Goal: Task Accomplishment & Management: Manage account settings

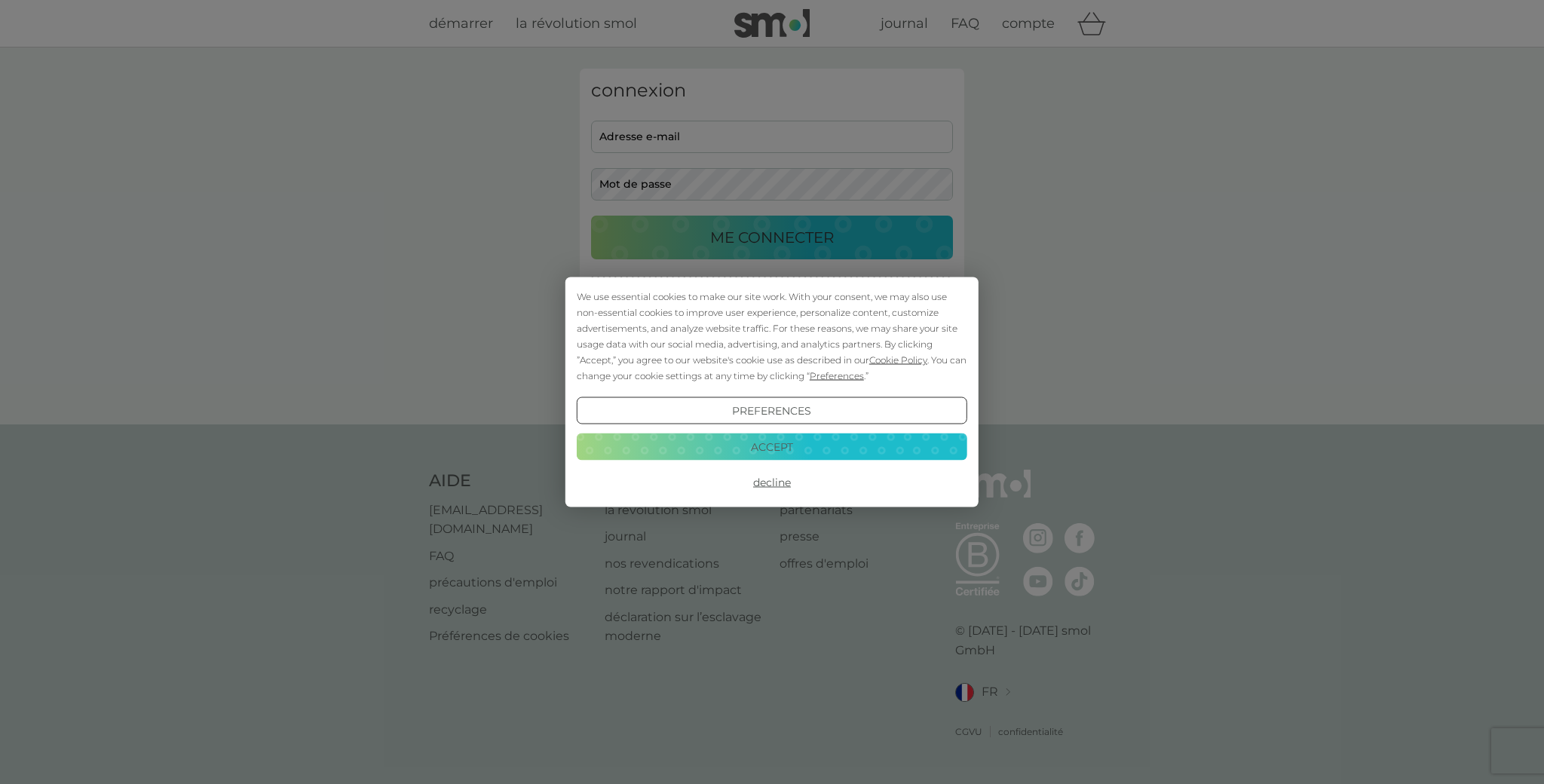
click at [771, 478] on button "Decline" at bounding box center [772, 482] width 391 height 27
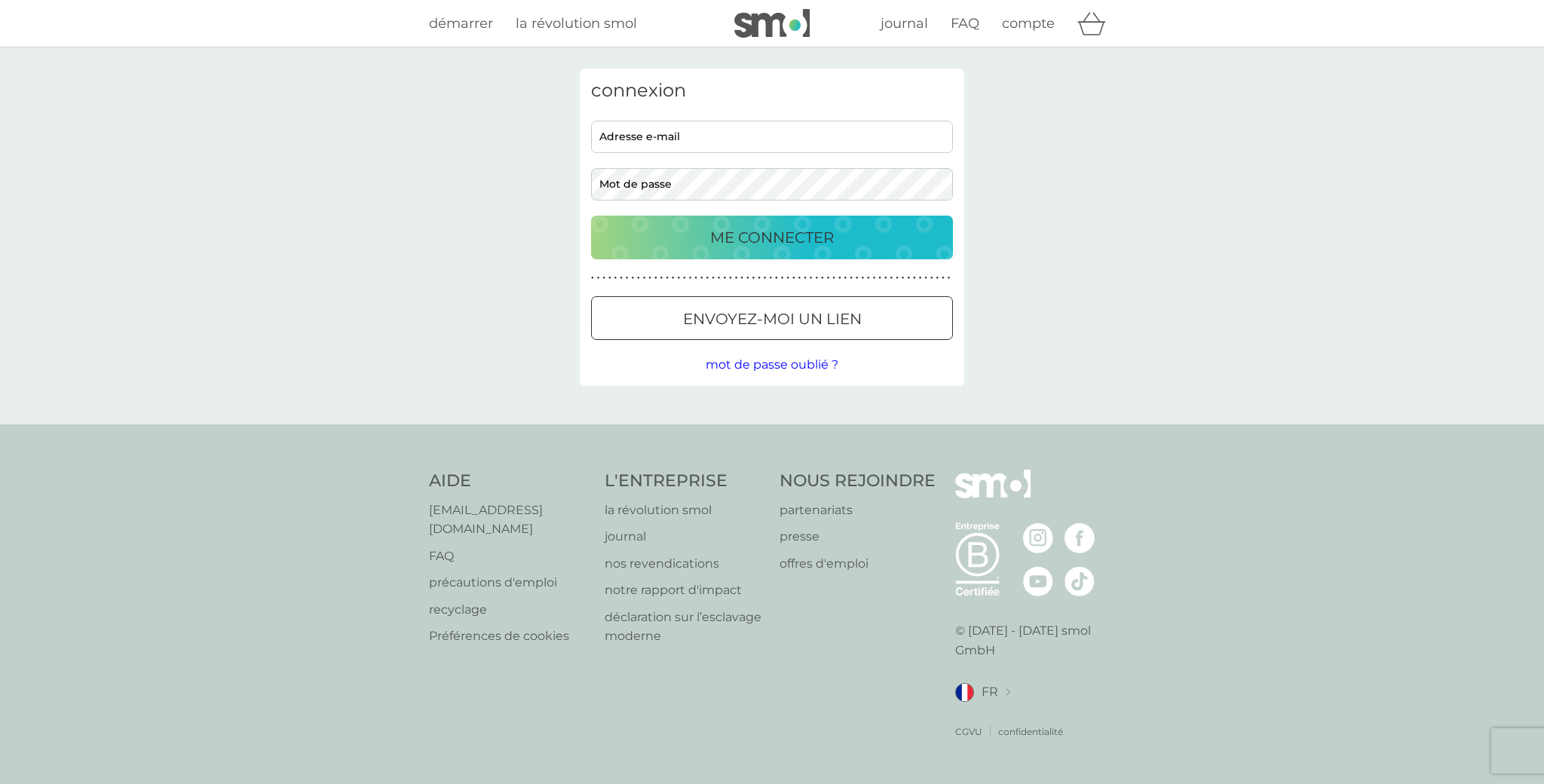
click at [761, 134] on input "adresse e-mail" at bounding box center [772, 136] width 362 height 33
click at [745, 146] on input "adresse e-mail" at bounding box center [772, 136] width 362 height 33
type input "[EMAIL_ADDRESS][PERSON_NAME][DOMAIN_NAME]"
click at [734, 228] on p "ME CONNECTER" at bounding box center [772, 237] width 124 height 24
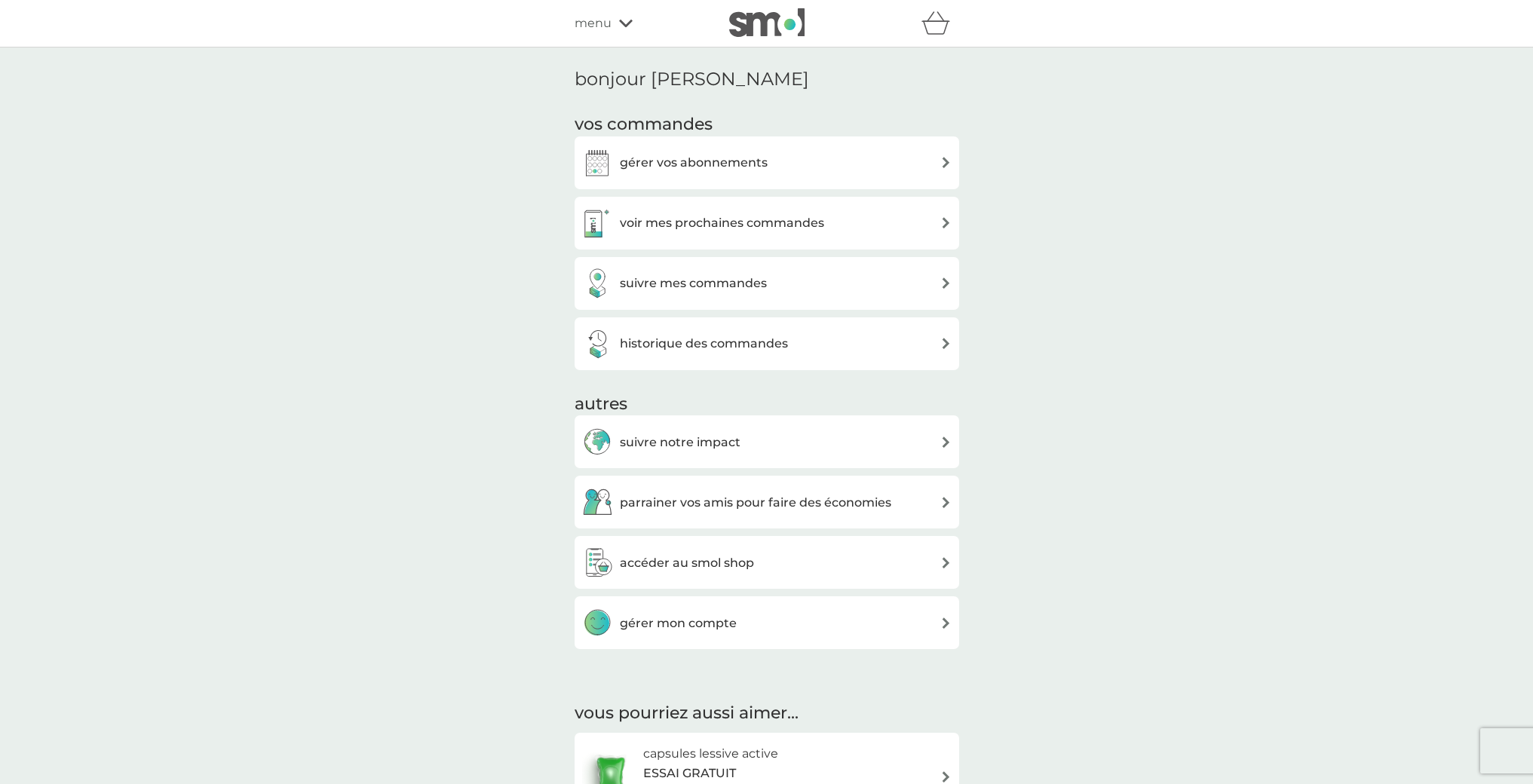
click at [704, 172] on div "gérer vos abonnements" at bounding box center [675, 163] width 186 height 30
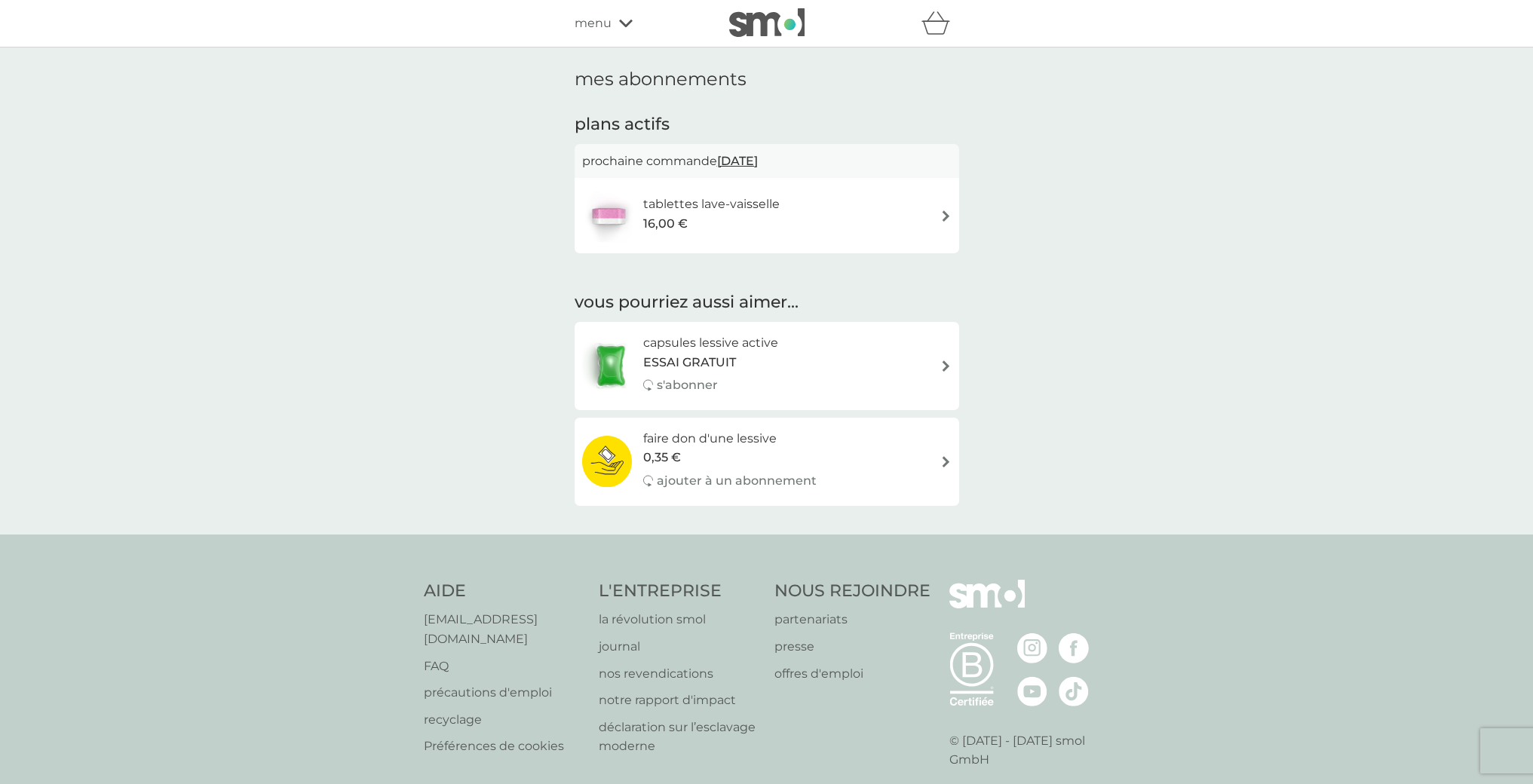
click at [756, 162] on span "15 nov. 2025" at bounding box center [737, 160] width 40 height 29
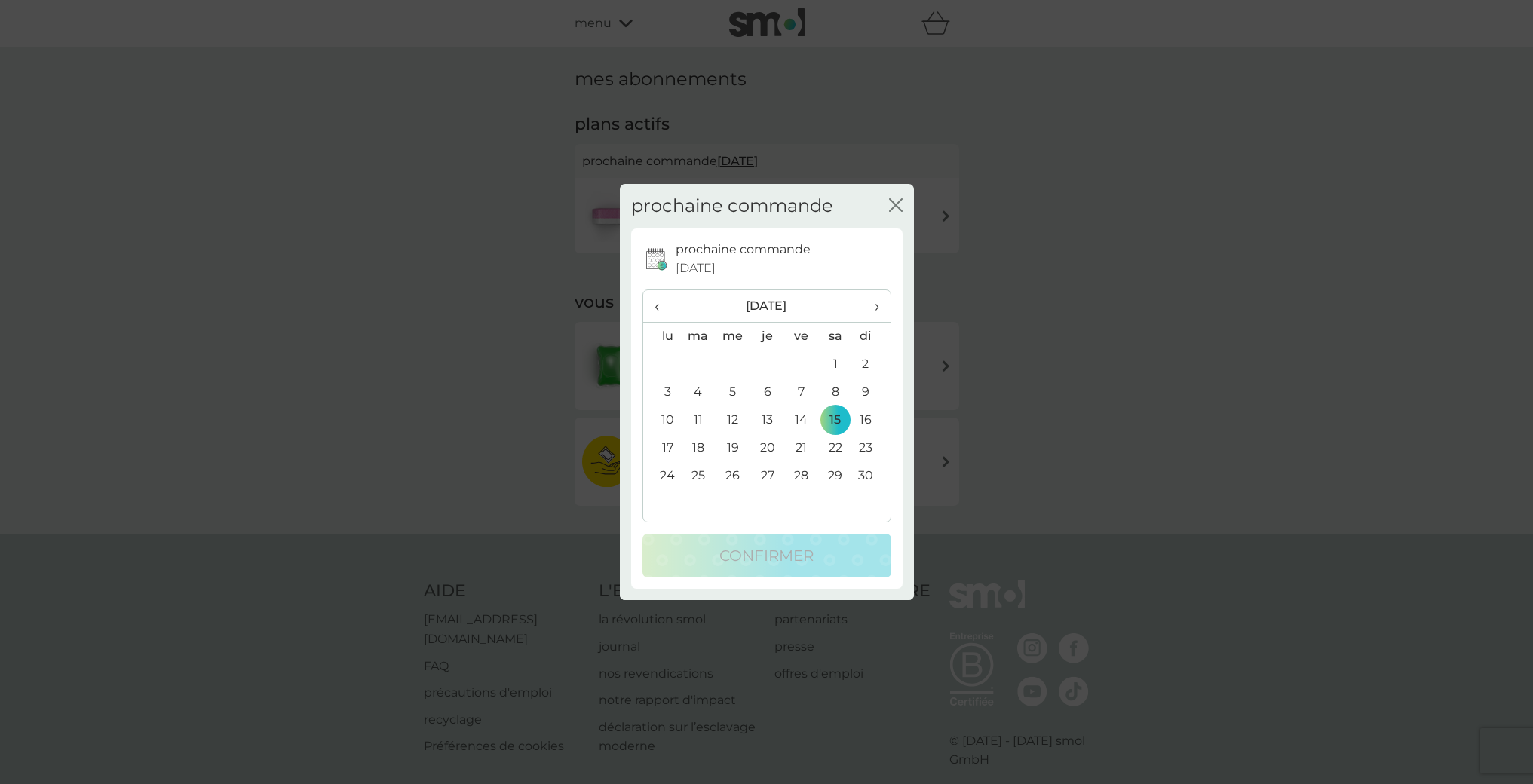
click at [875, 309] on span "›" at bounding box center [870, 306] width 15 height 32
click at [674, 449] on td "15" at bounding box center [661, 448] width 37 height 28
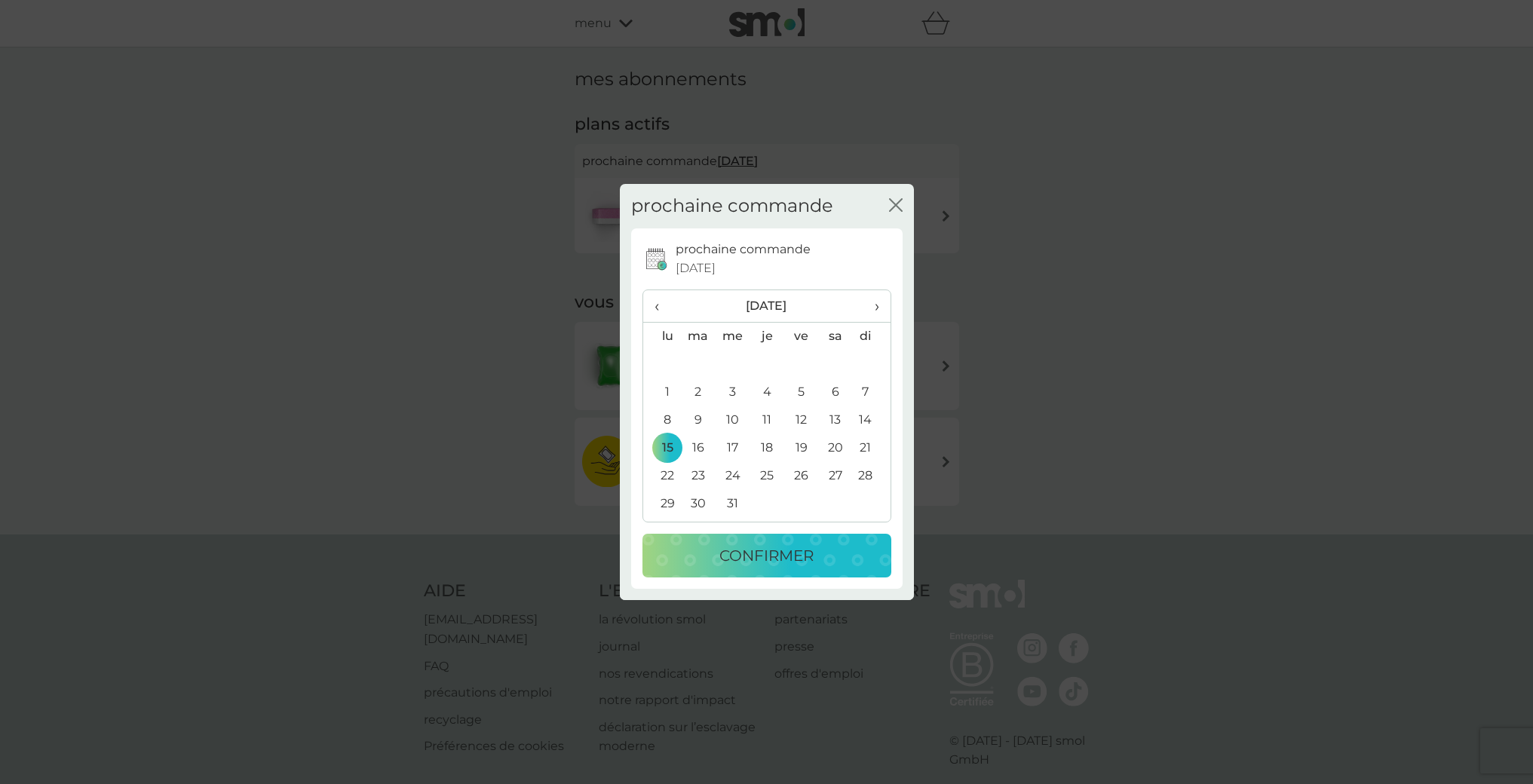
click at [711, 540] on button "confirmer" at bounding box center [766, 555] width 248 height 44
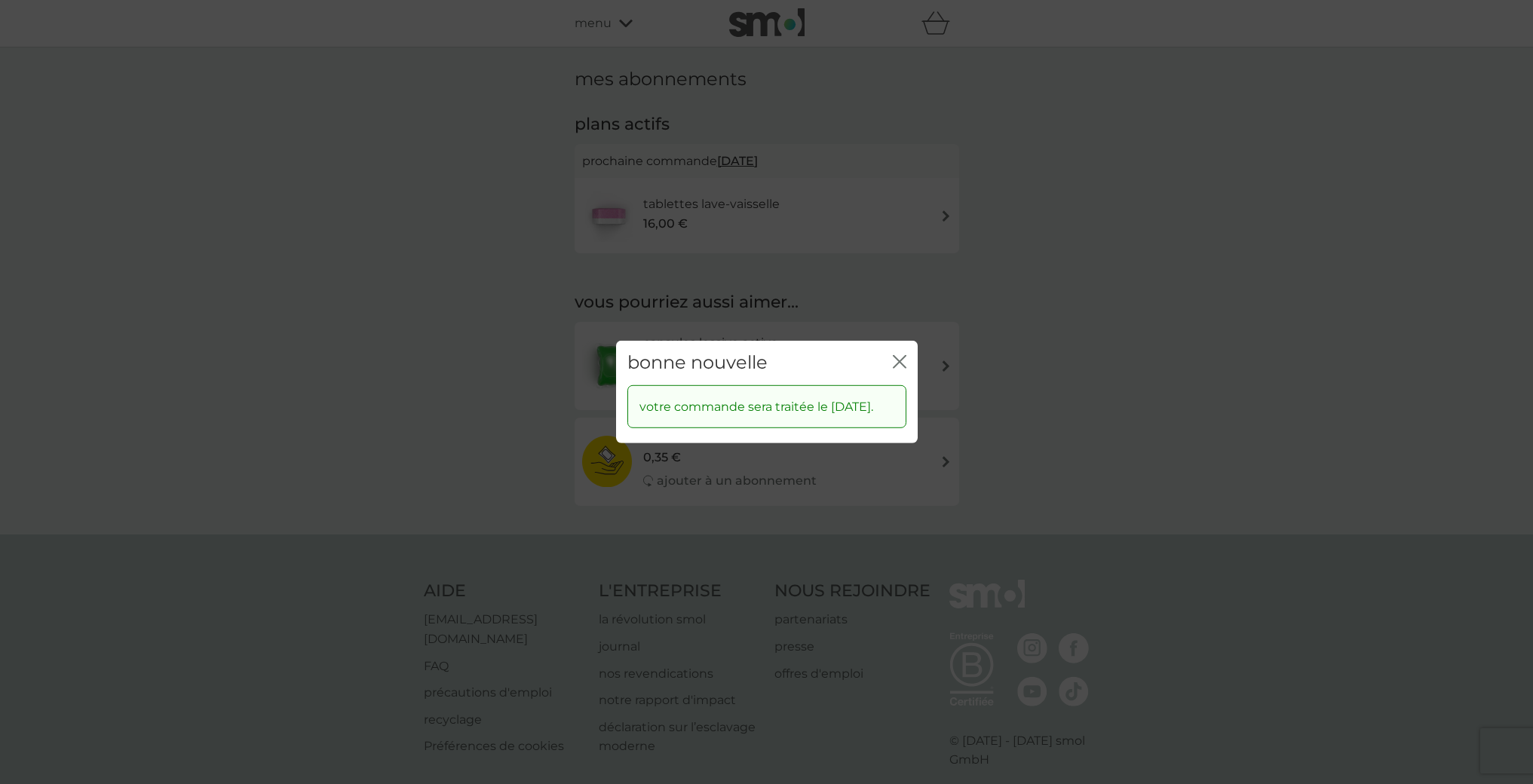
click at [896, 355] on icon "fermer" at bounding box center [896, 361] width 6 height 12
